Goal: Transaction & Acquisition: Book appointment/travel/reservation

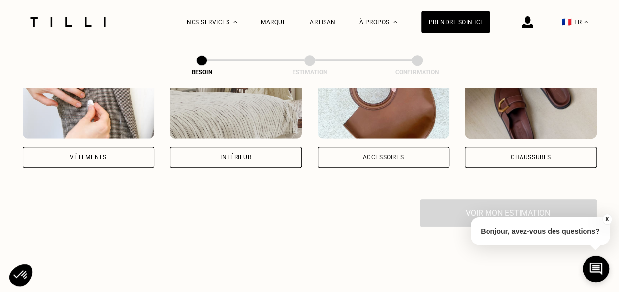
scroll to position [222, 0]
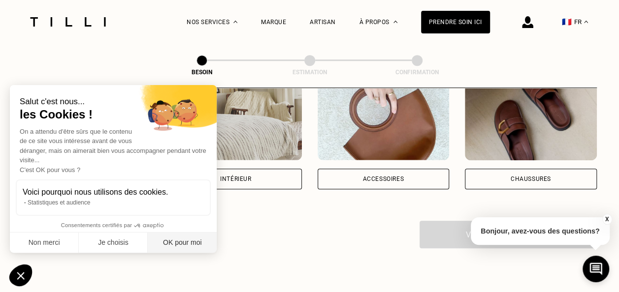
click at [180, 245] on button "OK pour moi" at bounding box center [182, 243] width 69 height 21
checkbox input "true"
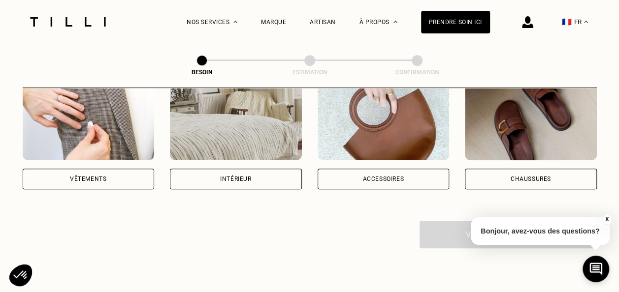
click at [117, 169] on div "Vêtements" at bounding box center [89, 179] width 132 height 21
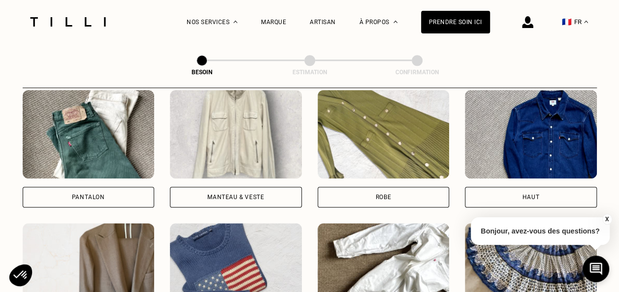
click at [103, 194] on div "Pantalon" at bounding box center [88, 197] width 33 height 6
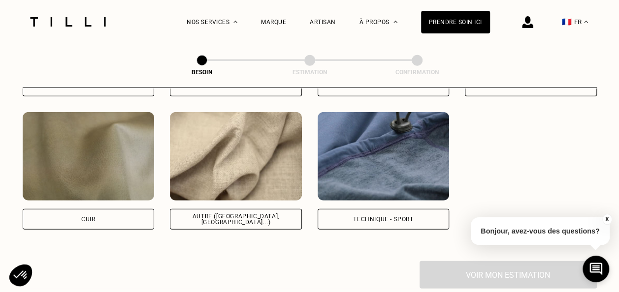
scroll to position [1186, 0]
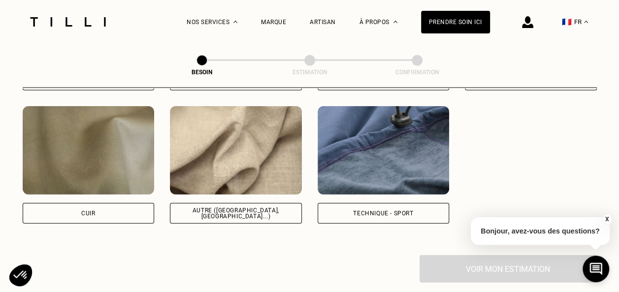
click at [206, 203] on div "Autre ([GEOGRAPHIC_DATA], [GEOGRAPHIC_DATA]...)" at bounding box center [236, 213] width 132 height 21
select select "FR"
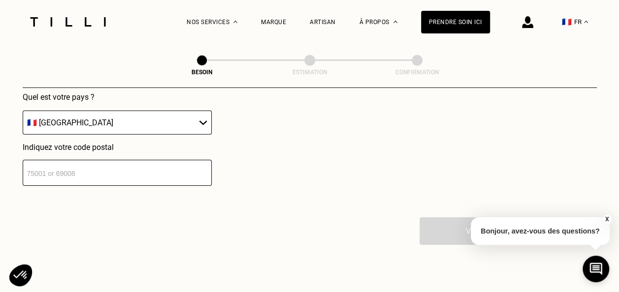
scroll to position [1468, 0]
click at [128, 179] on div "Localisation Quel est votre pays ? 🇩🇪 [GEOGRAPHIC_DATA] 🇦🇹 [GEOGRAPHIC_DATA] 🇧🇪…" at bounding box center [310, 94] width 574 height 243
click at [126, 175] on input "number" at bounding box center [117, 172] width 189 height 26
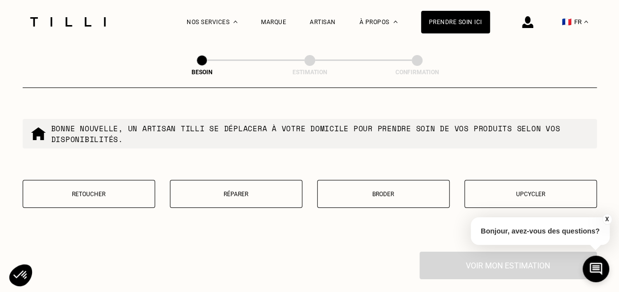
scroll to position [1685, 0]
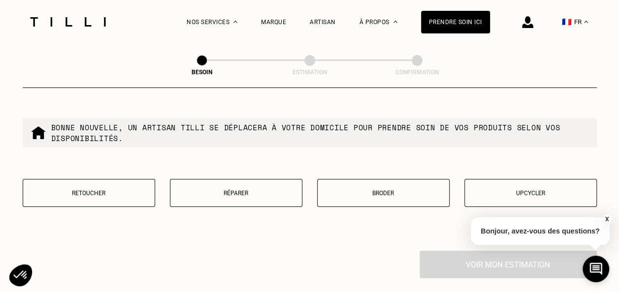
type input "75009"
click at [232, 122] on p "Bonne nouvelle, un artisan tilli se déplacera à votre domicile pour prendre soi…" at bounding box center [320, 133] width 538 height 22
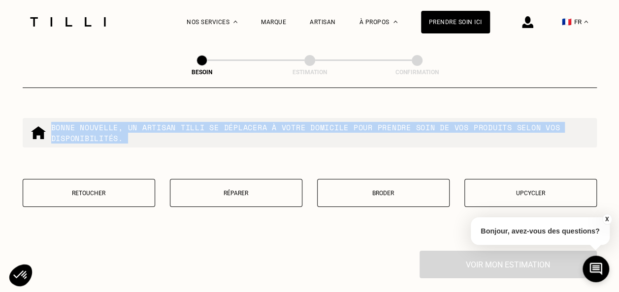
click at [232, 122] on p "Bonne nouvelle, un artisan tilli se déplacera à votre domicile pour prendre soi…" at bounding box center [320, 133] width 538 height 22
click at [145, 155] on div "Quel besoin ? Bonne nouvelle, un artisan tilli se déplacera à votre domicile po…" at bounding box center [310, 125] width 574 height 251
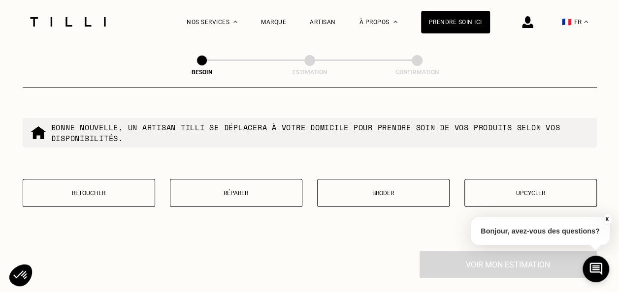
click at [123, 190] on p "Retoucher" at bounding box center [89, 193] width 122 height 7
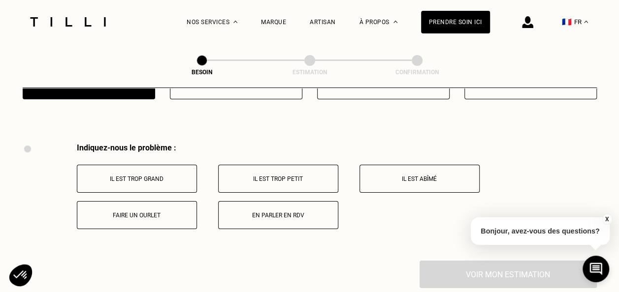
scroll to position [1820, 0]
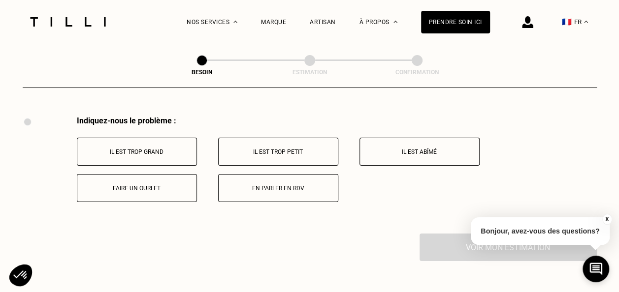
click at [163, 185] on p "Faire un ourlet" at bounding box center [136, 188] width 109 height 7
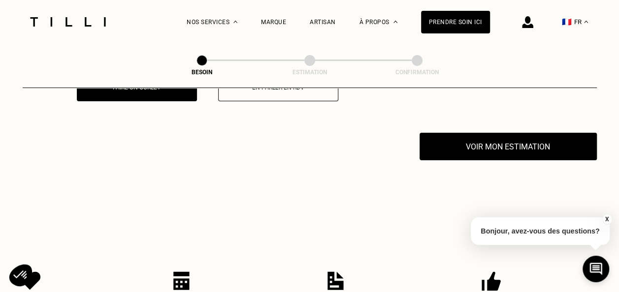
scroll to position [1937, 0]
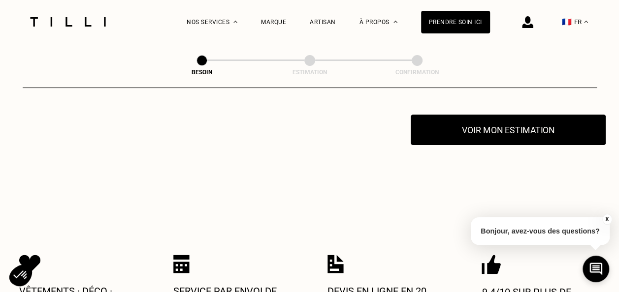
click at [449, 131] on button "Voir mon estimation" at bounding box center [508, 130] width 195 height 31
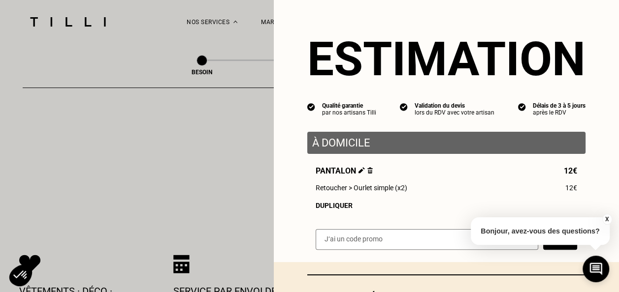
click at [606, 215] on button "X" at bounding box center [607, 219] width 10 height 11
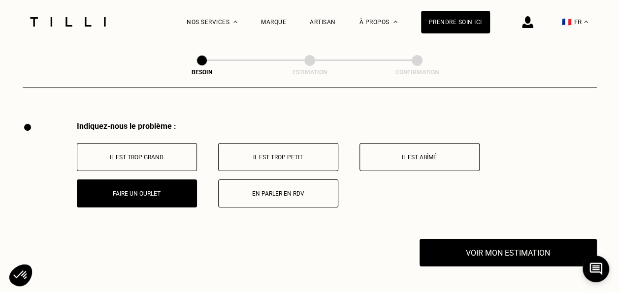
scroll to position [1814, 0]
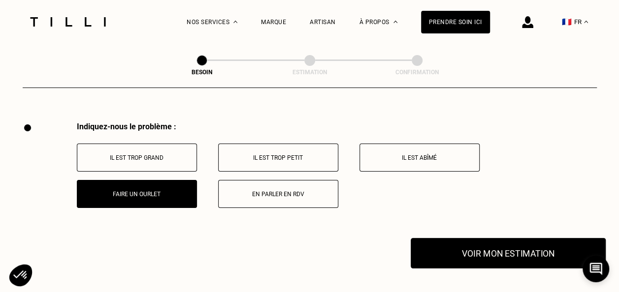
click at [503, 238] on button "Voir mon estimation" at bounding box center [508, 253] width 195 height 31
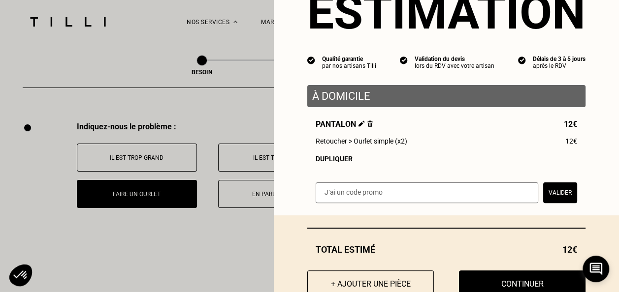
scroll to position [80, 0]
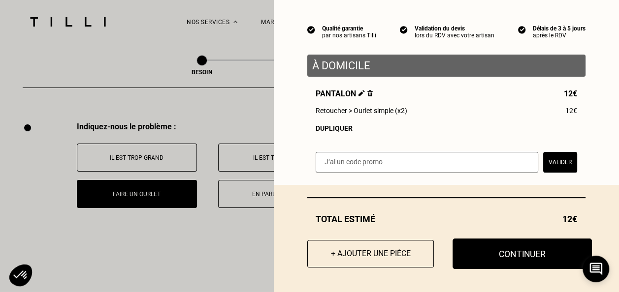
click at [500, 254] on button "Continuer" at bounding box center [521, 254] width 139 height 31
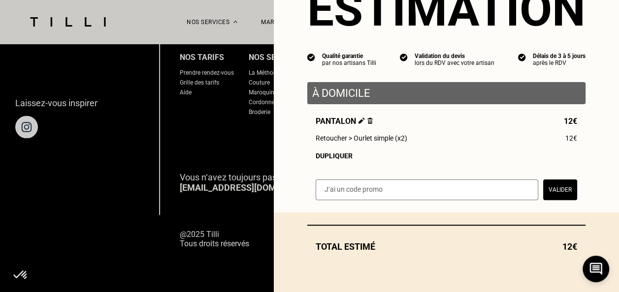
scroll to position [53, 0]
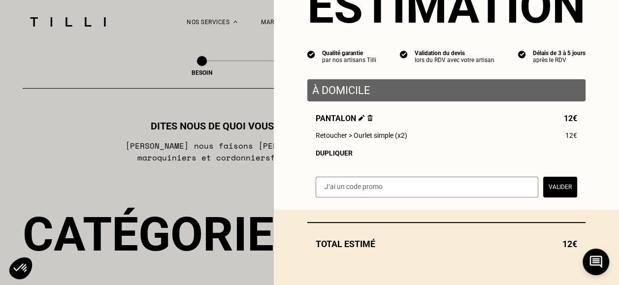
select select "FR"
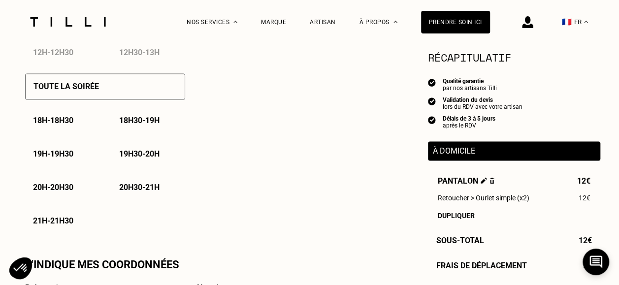
scroll to position [699, 0]
click at [126, 125] on p "18h30 - 19h" at bounding box center [139, 119] width 40 height 9
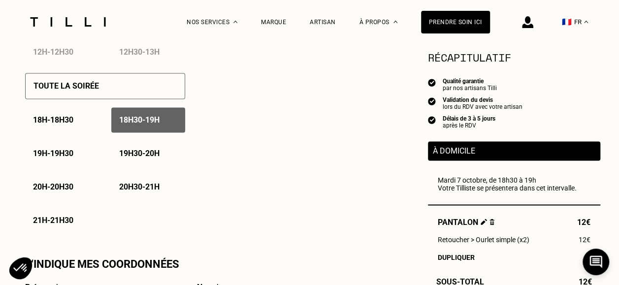
click at [60, 153] on p "19h - 19h30" at bounding box center [53, 153] width 40 height 9
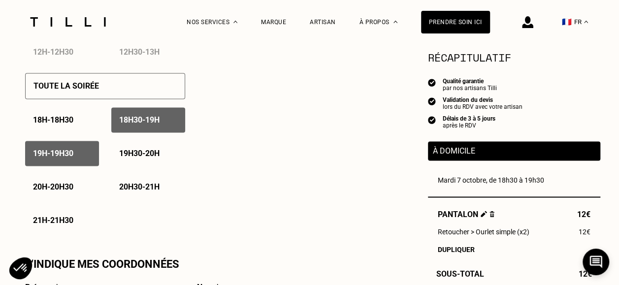
click at [141, 162] on div "19h30 - 20h" at bounding box center [148, 153] width 74 height 25
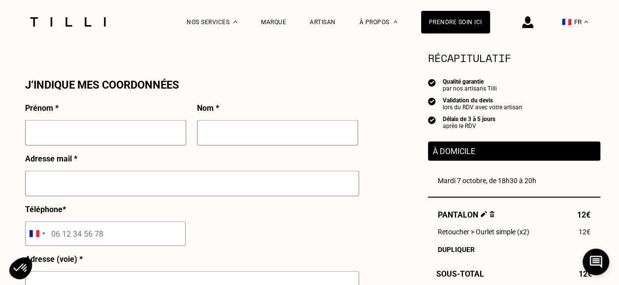
scroll to position [878, 0]
click at [89, 138] on input "text" at bounding box center [105, 132] width 161 height 26
type input "Clémence"
type input "Ancelin"
type input "[EMAIL_ADDRESS][DOMAIN_NAME]"
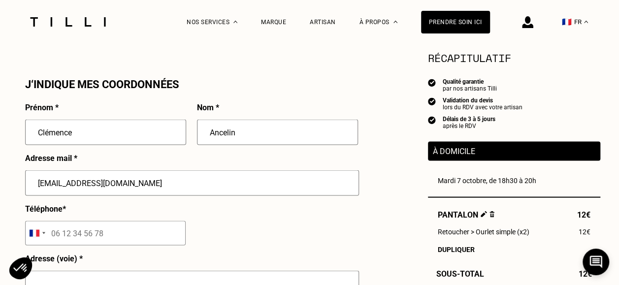
type input "[STREET_ADDRESS]"
type input "[GEOGRAPHIC_DATA]"
click at [127, 254] on div "Téléphone * [GEOGRAPHIC_DATA] +93 [GEOGRAPHIC_DATA] +355 [GEOGRAPHIC_DATA] +213…" at bounding box center [105, 229] width 161 height 50
click at [112, 243] on input "tel" at bounding box center [105, 233] width 161 height 25
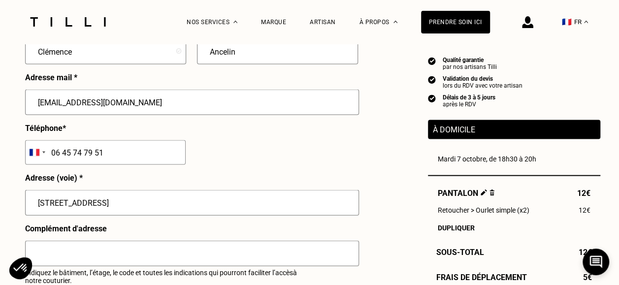
scroll to position [959, 0]
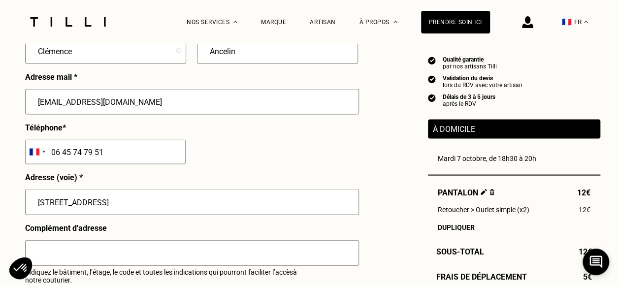
type input "06 45 74 79 51"
click at [121, 207] on input "[STREET_ADDRESS]" at bounding box center [192, 203] width 334 height 26
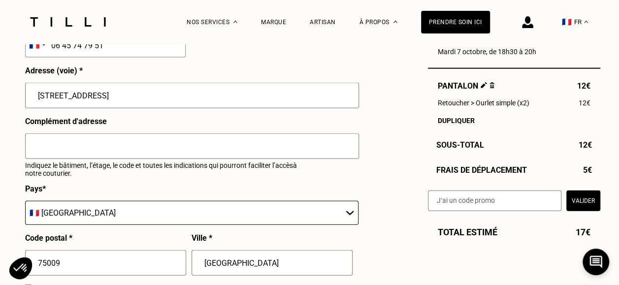
scroll to position [1082, 0]
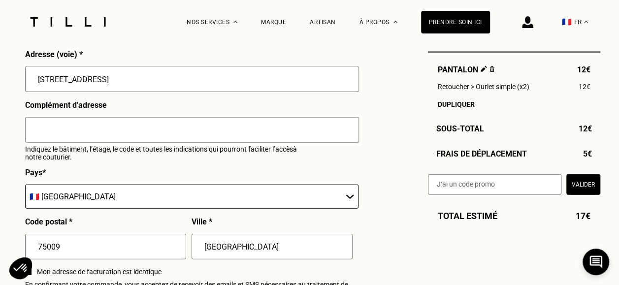
type input "[STREET_ADDRESS]"
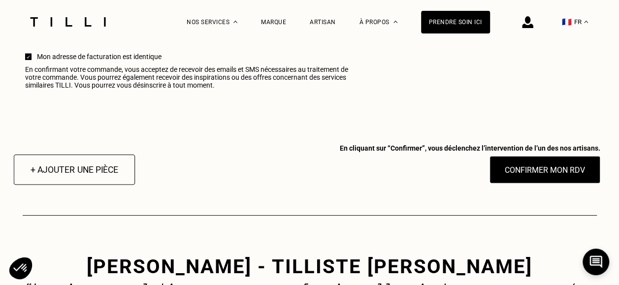
scroll to position [1298, 0]
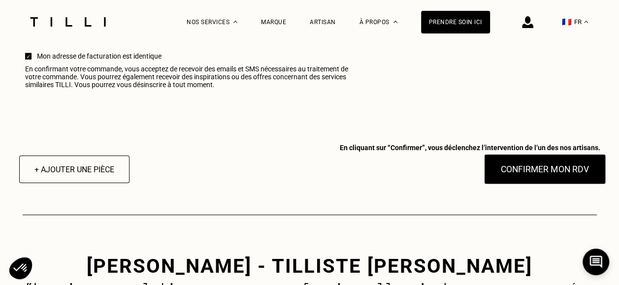
click at [523, 185] on button "Confirmer mon RDV" at bounding box center [544, 169] width 122 height 31
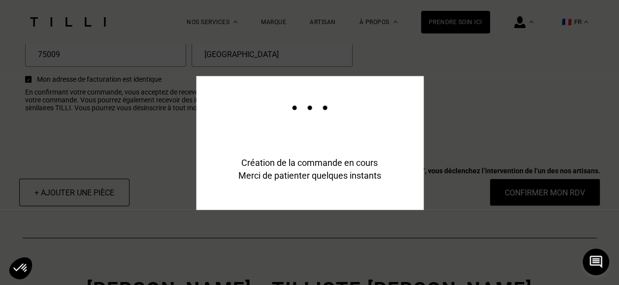
scroll to position [1321, 0]
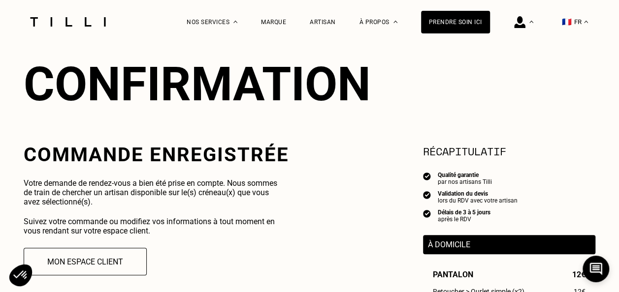
scroll to position [96, 0]
